Goal: Task Accomplishment & Management: Complete application form

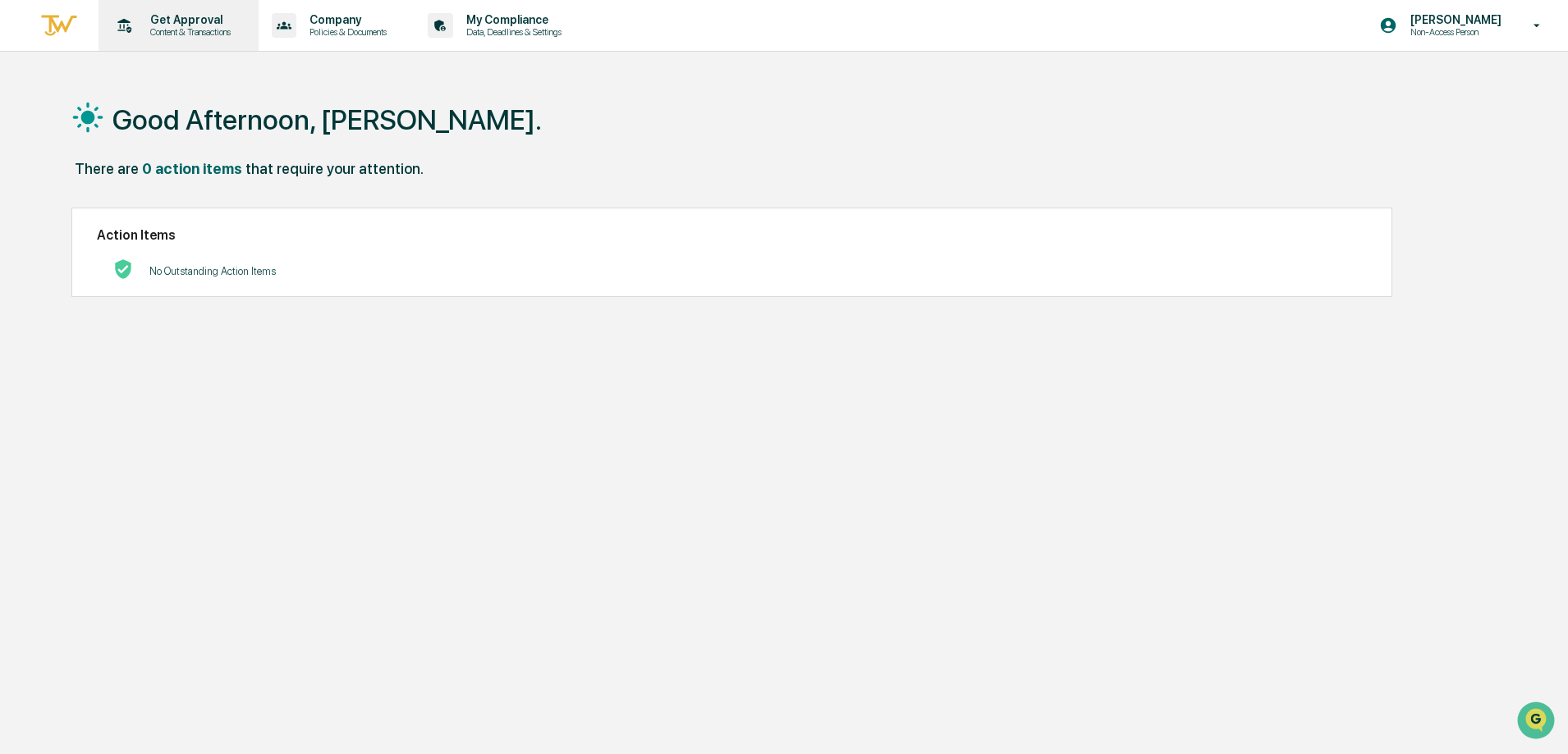
click at [169, 19] on p "Get Approval" at bounding box center [187, 20] width 101 height 13
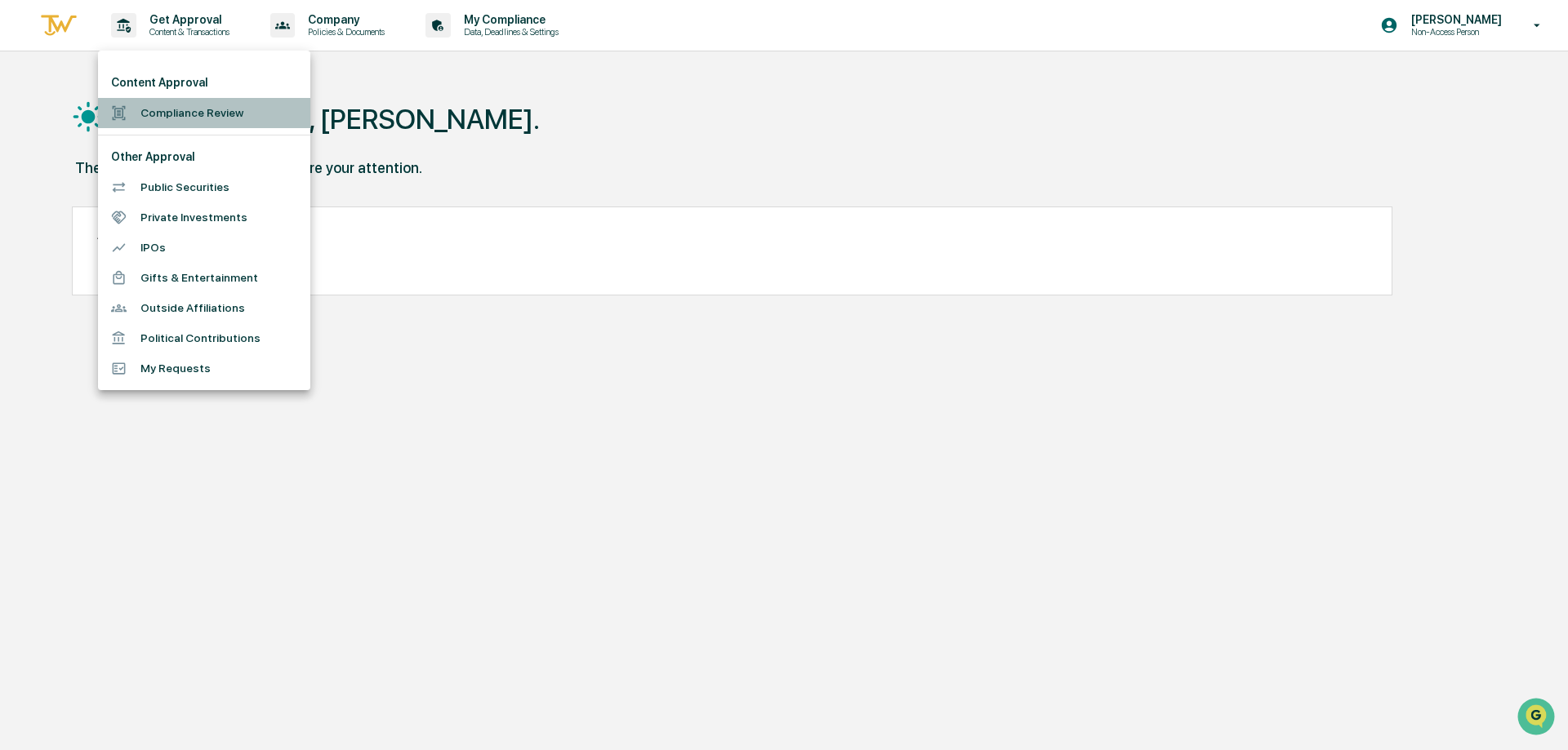
click at [190, 101] on li "Compliance Review" at bounding box center [204, 113] width 212 height 31
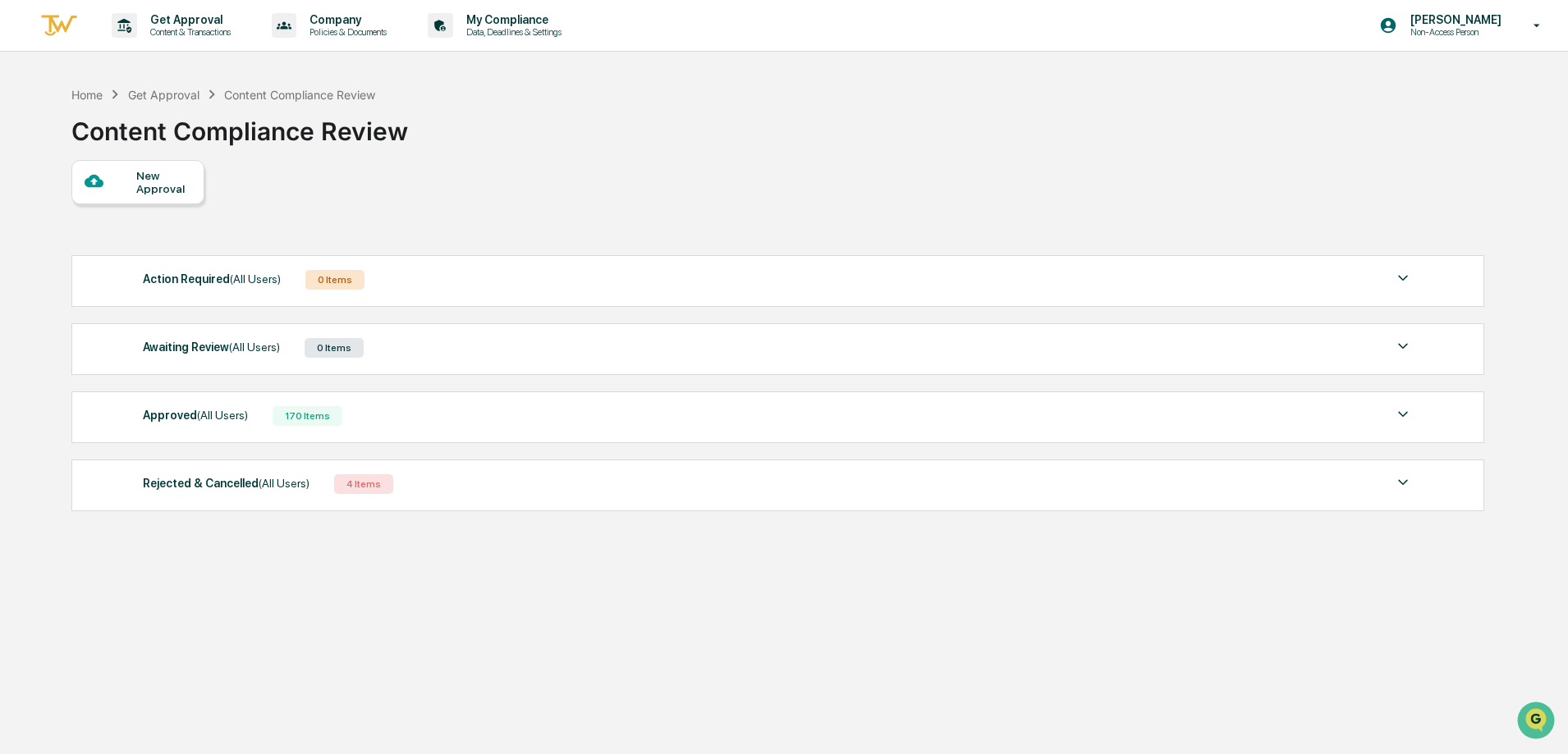
click at [110, 193] on div "New Approval" at bounding box center [138, 182] width 133 height 45
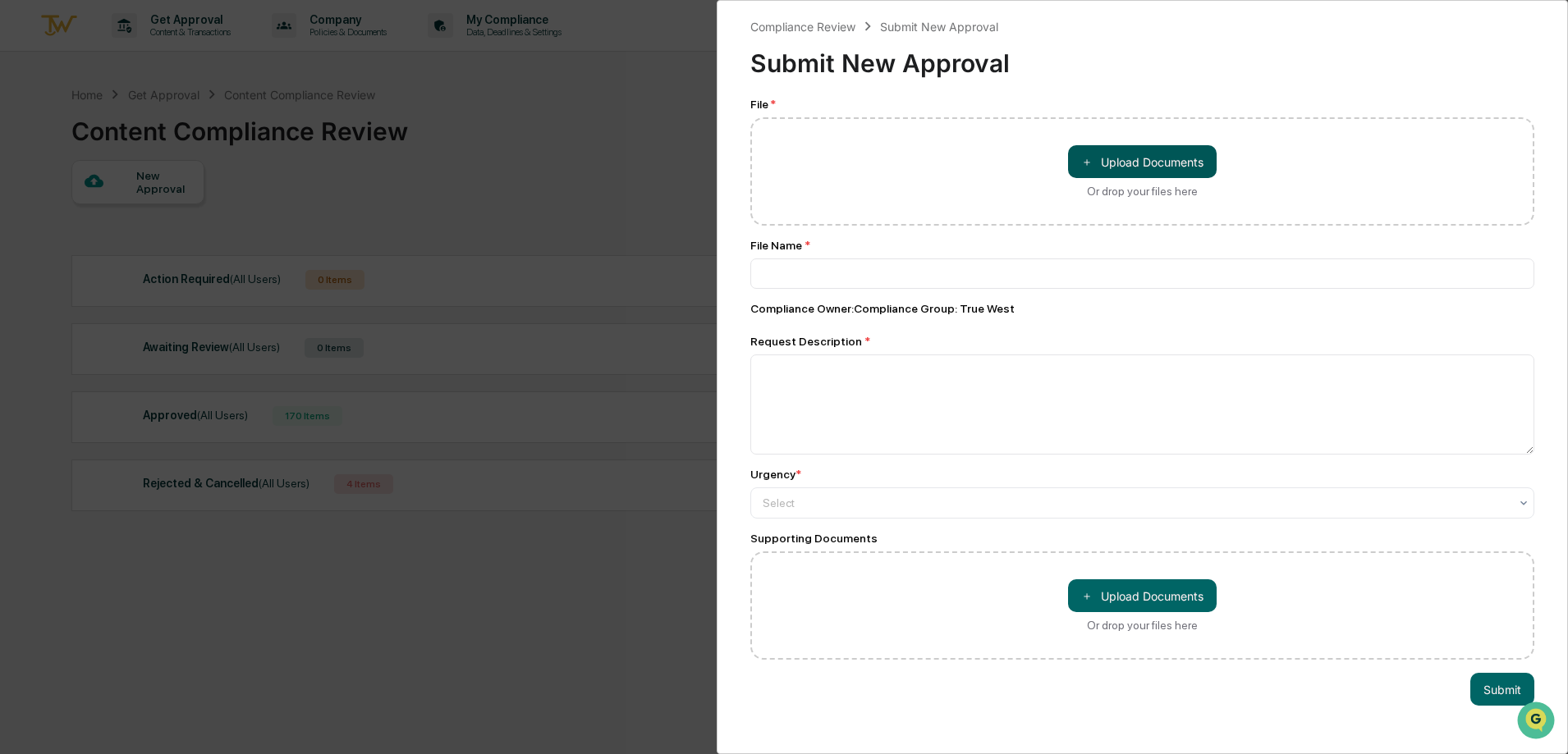
click at [1142, 161] on button "＋ Upload Documents" at bounding box center [1142, 161] width 149 height 33
type input "**********"
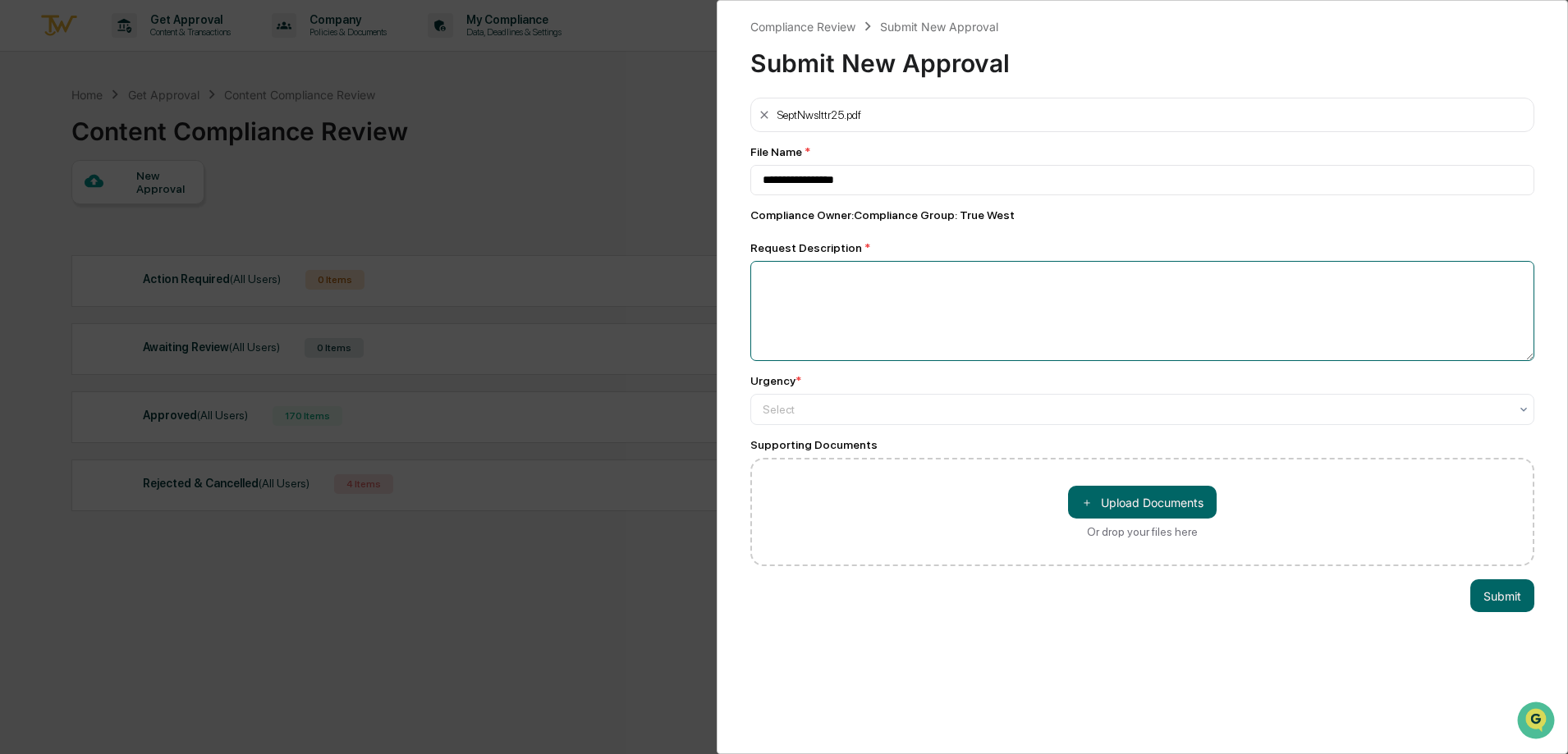
click at [928, 327] on textarea at bounding box center [1142, 311] width 784 height 101
type textarea "**********"
click at [936, 425] on div "Select" at bounding box center [1142, 409] width 784 height 31
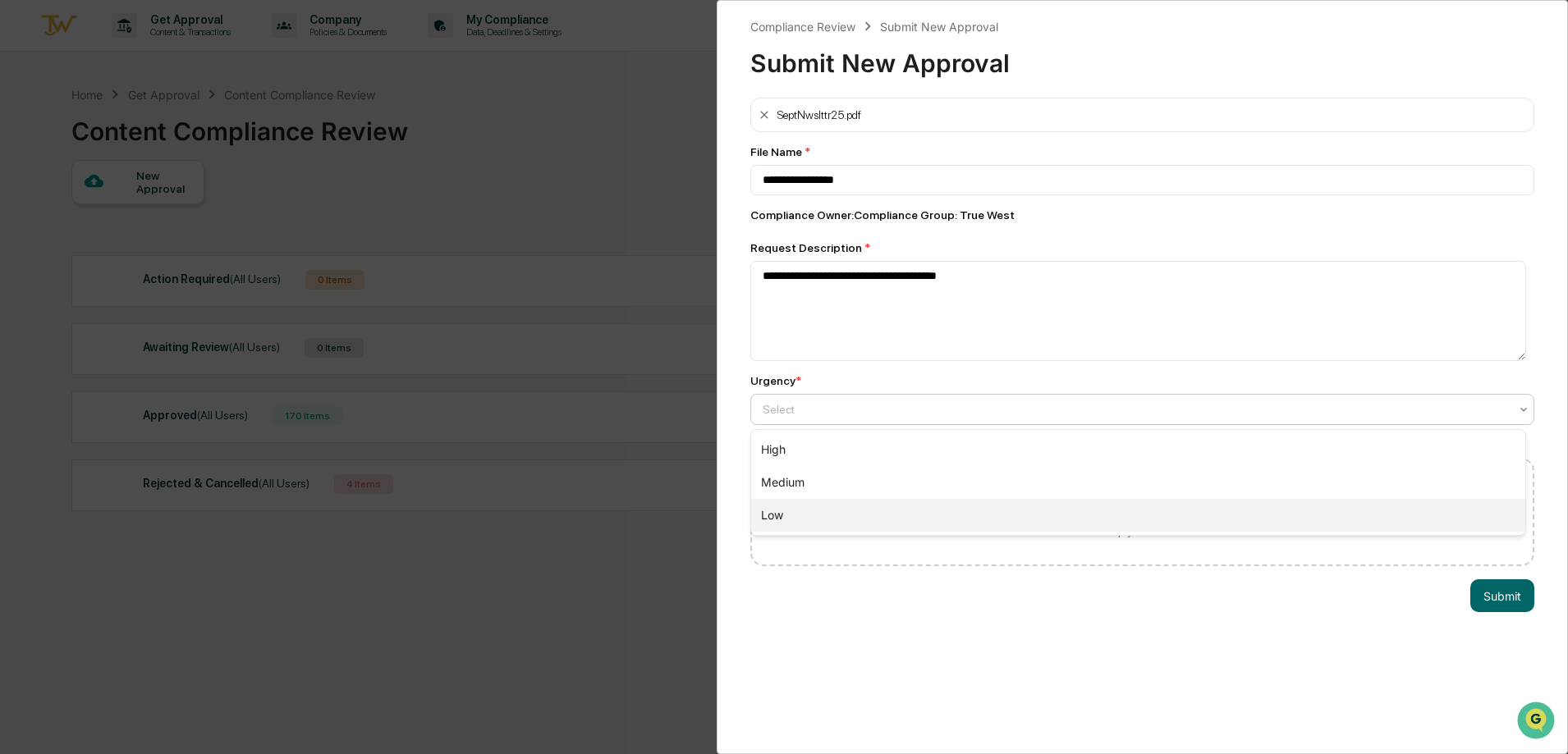
click at [882, 524] on div "Low" at bounding box center [1138, 515] width 774 height 33
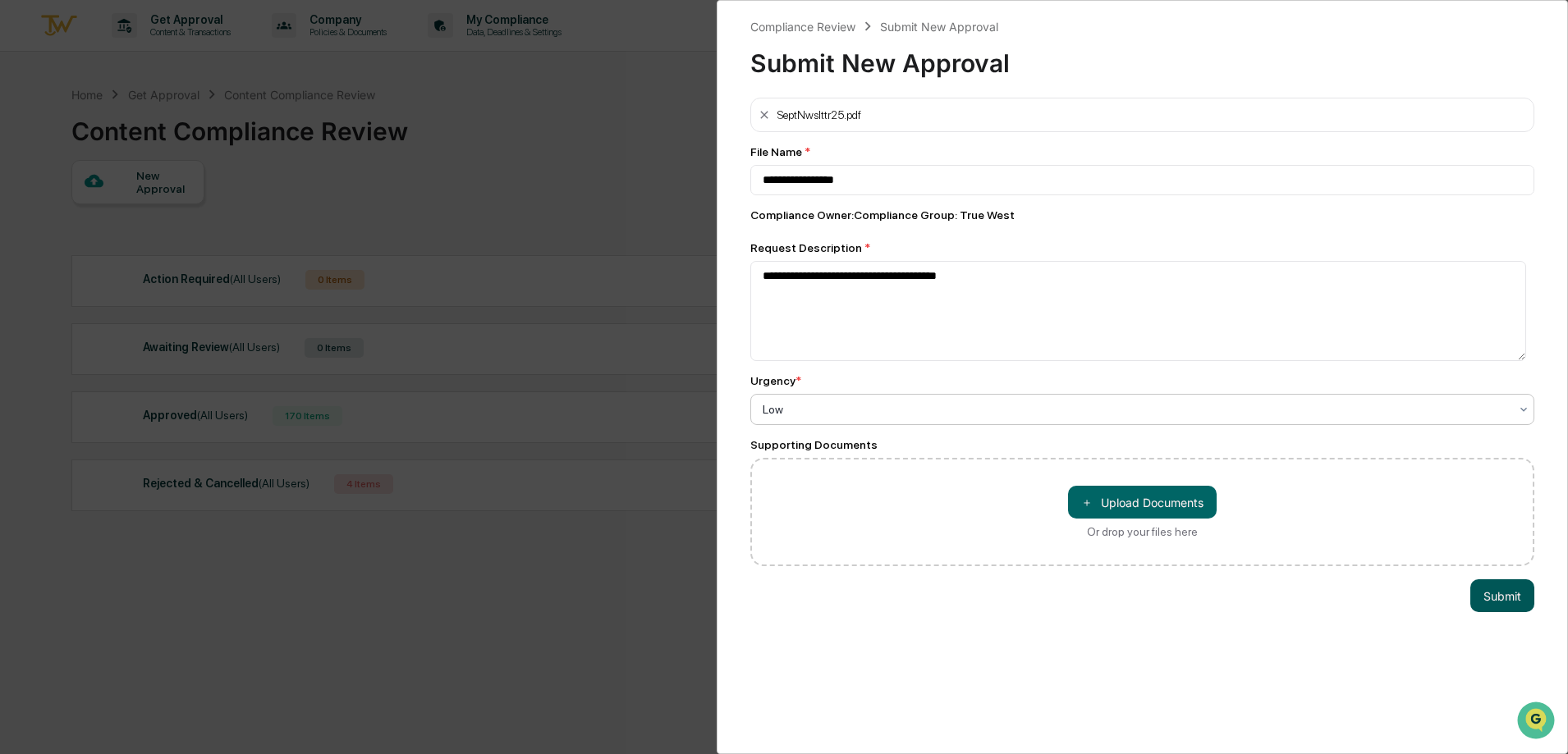
click at [1496, 600] on button "Submit" at bounding box center [1502, 595] width 64 height 33
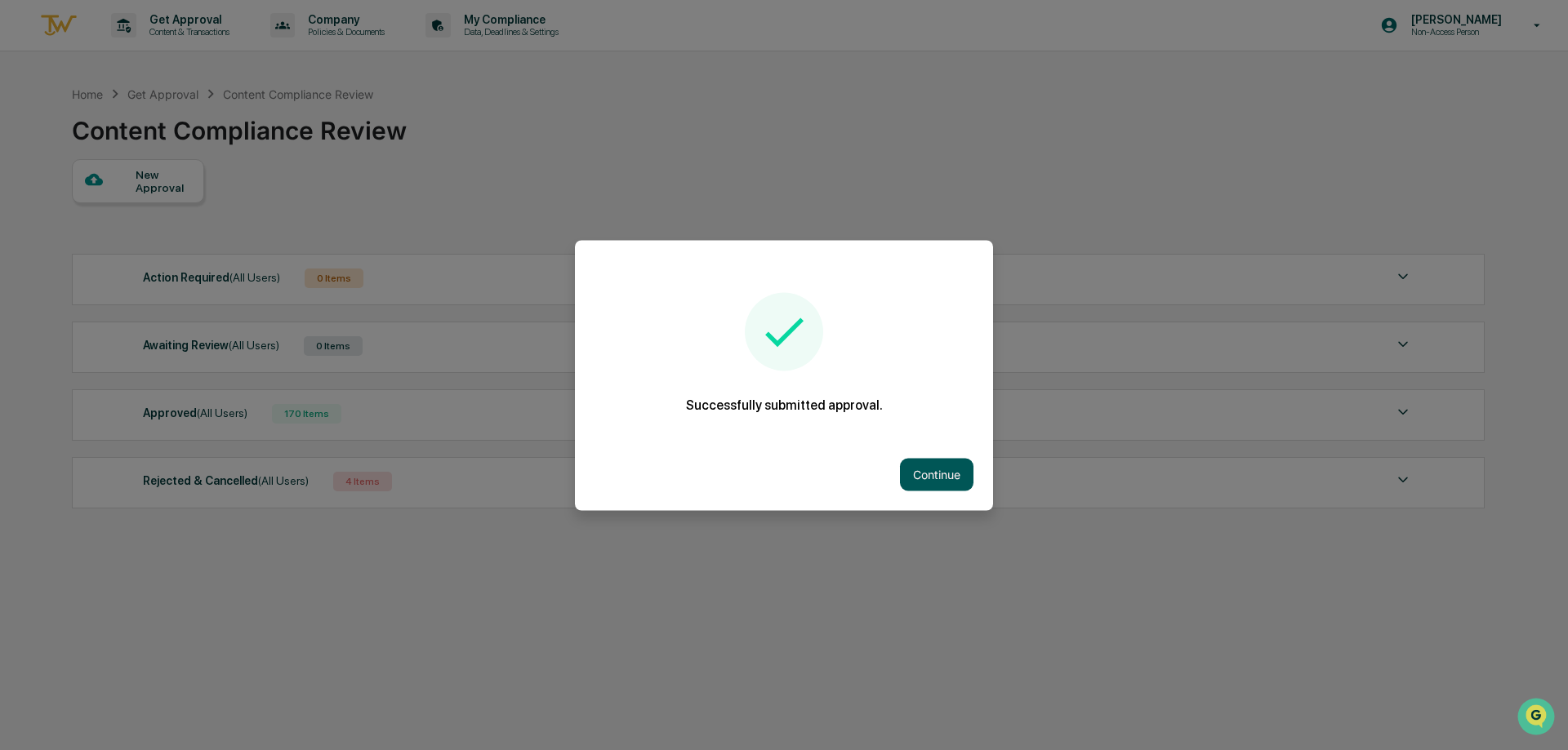
click at [923, 472] on button "Continue" at bounding box center [935, 474] width 73 height 32
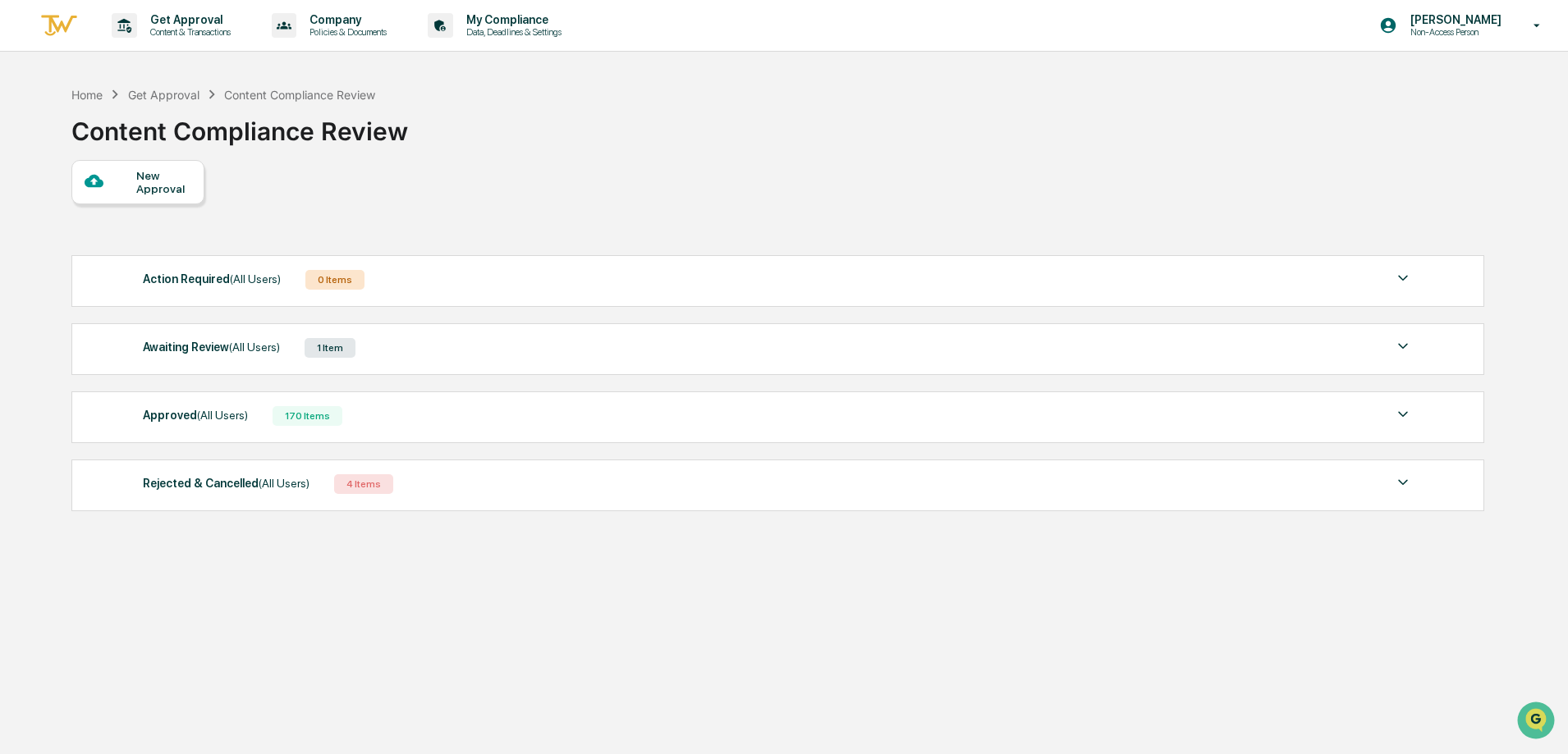
click at [872, 204] on div "New Approval" at bounding box center [777, 182] width 1411 height 45
